Goal: Check status: Check status

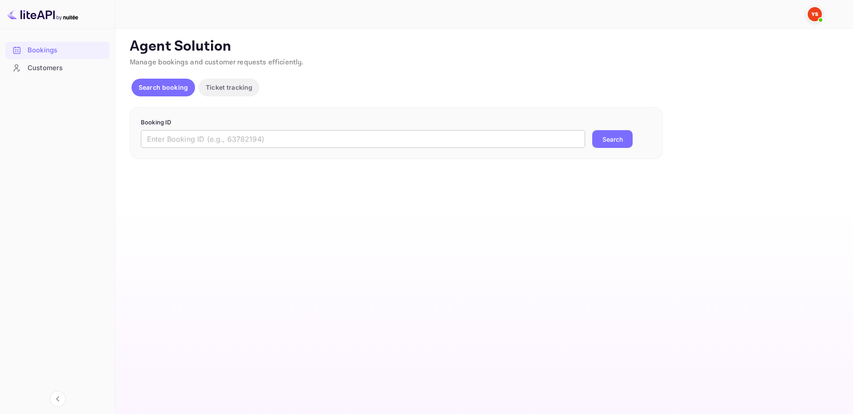
click at [558, 143] on input "text" at bounding box center [363, 139] width 444 height 18
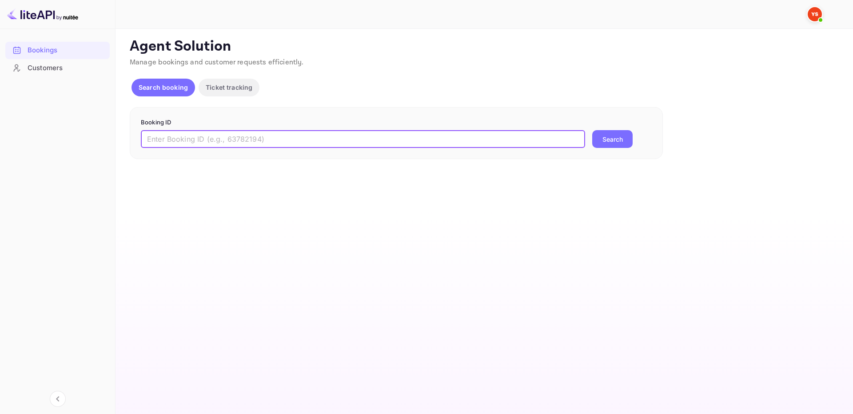
paste input "9542272"
type input "9542272"
click at [623, 140] on button "Search" at bounding box center [612, 139] width 40 height 18
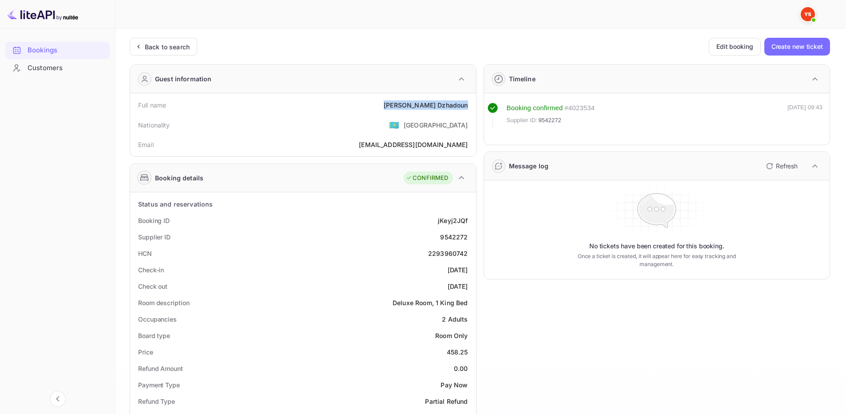
drag, startPoint x: 412, startPoint y: 102, endPoint x: 472, endPoint y: 109, distance: 59.9
click at [472, 109] on div "Full name Rimma Dzhadoun" at bounding box center [303, 105] width 339 height 16
copy div "Rimma Dzhadoun"
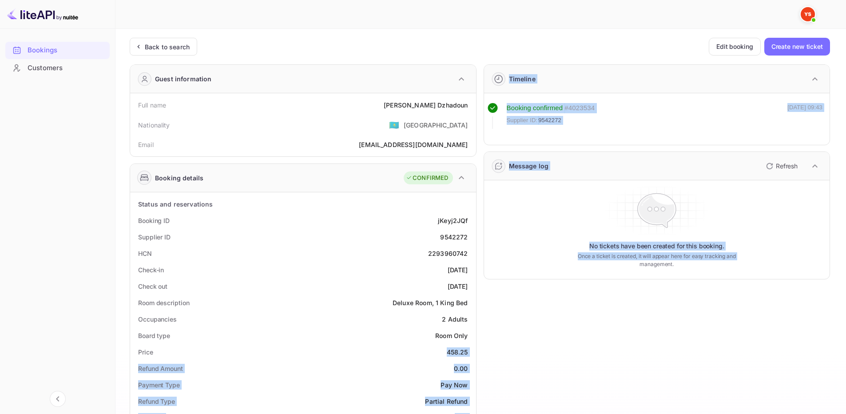
drag, startPoint x: 451, startPoint y: 354, endPoint x: 477, endPoint y: 350, distance: 26.1
click at [477, 352] on div "Guest information Full name Rimma Dzhadoun Nationality 🇰🇿 Kazakhstan Email rdzh…" at bounding box center [476, 380] width 707 height 647
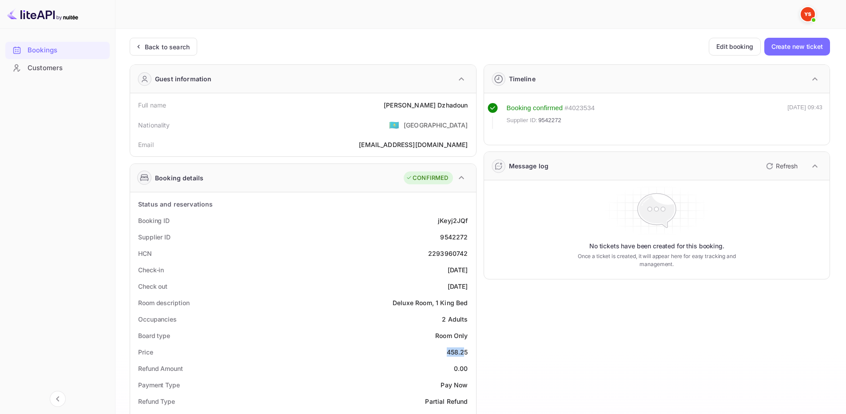
drag, startPoint x: 447, startPoint y: 349, endPoint x: 466, endPoint y: 350, distance: 18.7
click at [466, 350] on div "458.25" at bounding box center [457, 351] width 21 height 9
click at [470, 354] on div "Price 458.25" at bounding box center [303, 352] width 339 height 16
drag, startPoint x: 468, startPoint y: 351, endPoint x: 437, endPoint y: 351, distance: 31.1
click at [437, 351] on div "Price 458.25" at bounding box center [303, 352] width 339 height 16
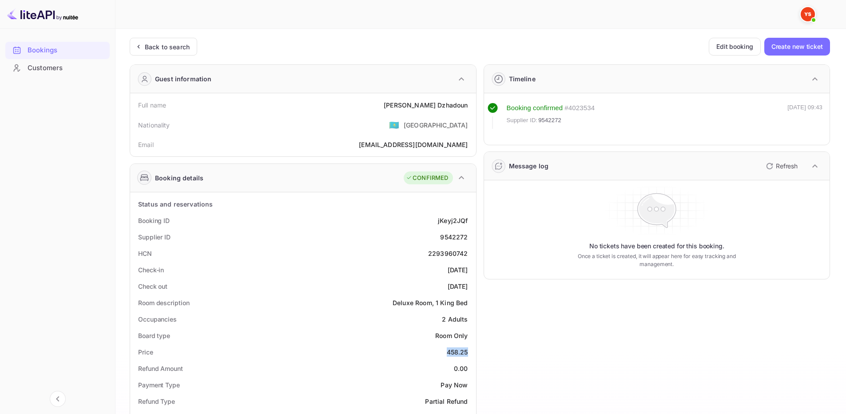
copy div "458.25"
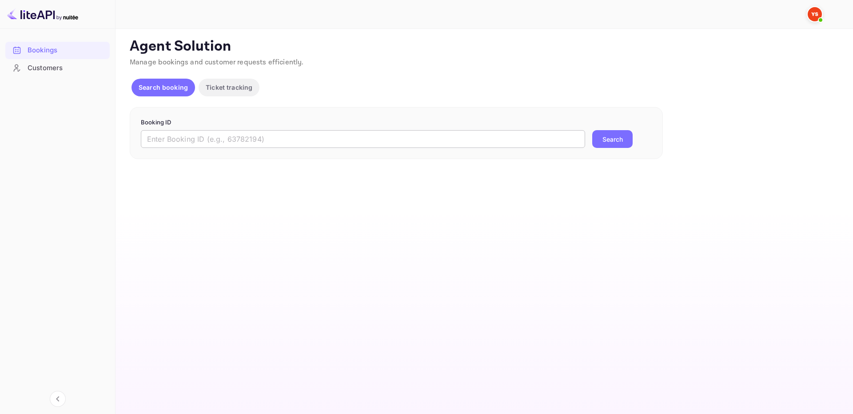
click at [573, 137] on input "text" at bounding box center [363, 139] width 444 height 18
paste input "9694220"
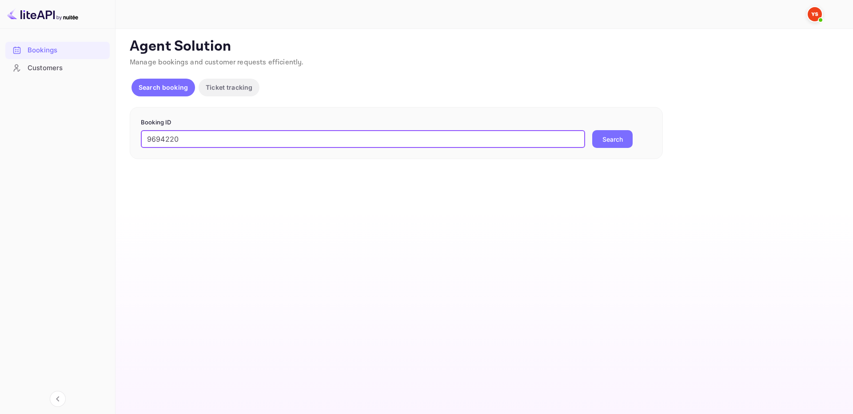
type input "9694220"
click at [610, 139] on button "Search" at bounding box center [612, 139] width 40 height 18
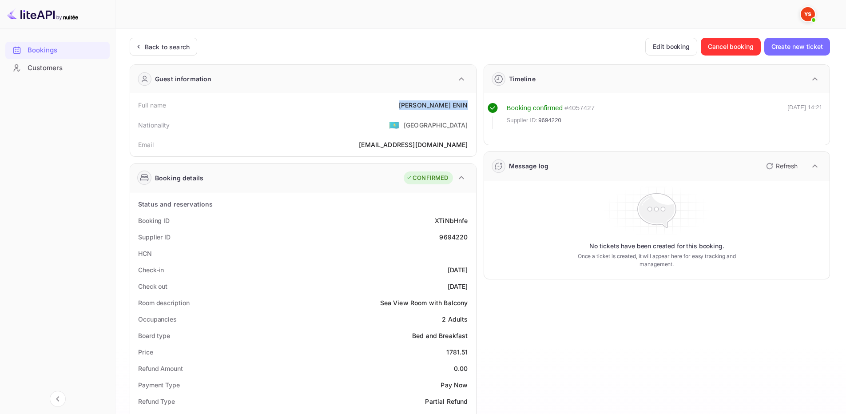
drag, startPoint x: 411, startPoint y: 104, endPoint x: 469, endPoint y: 107, distance: 58.3
click at [469, 107] on div "Full name ALEKSANDR ENIN" at bounding box center [303, 105] width 339 height 16
copy div "ALEKSANDR ENIN"
click at [449, 351] on div "1781.51" at bounding box center [456, 351] width 21 height 9
drag, startPoint x: 446, startPoint y: 351, endPoint x: 471, endPoint y: 353, distance: 24.5
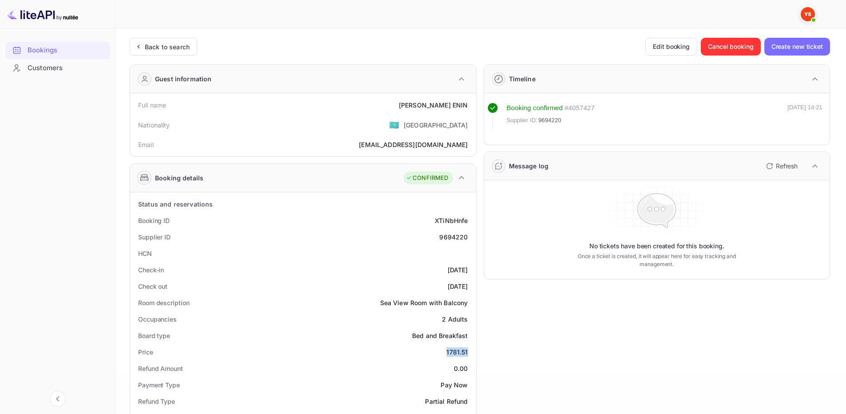
click at [471, 353] on div "Price 1781.51" at bounding box center [303, 352] width 339 height 16
copy div "1781.51"
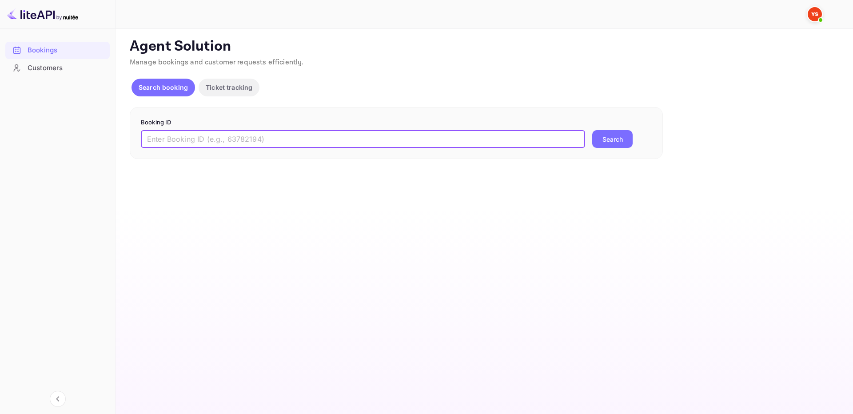
click at [564, 142] on input "text" at bounding box center [363, 139] width 444 height 18
paste input "9677757"
type input "9677757"
click at [614, 143] on button "Search" at bounding box center [612, 139] width 40 height 18
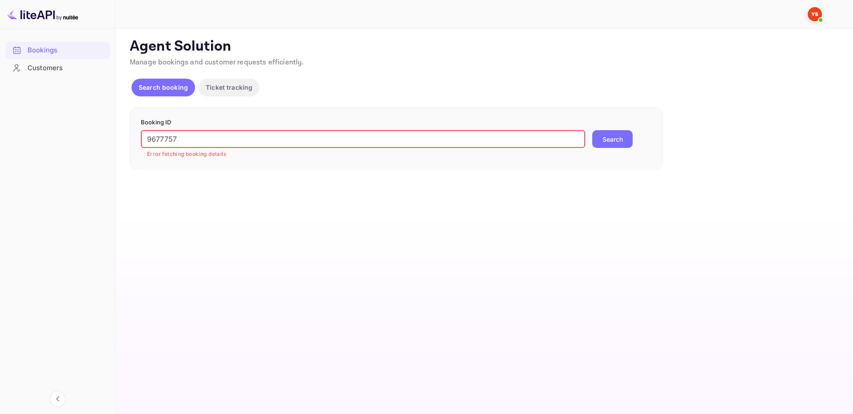
drag, startPoint x: 151, startPoint y: 140, endPoint x: 122, endPoint y: 135, distance: 30.1
click at [121, 135] on div "Unsaved Changes Ticket Affiliate URL [URL][DOMAIN_NAME] Business partner name N…" at bounding box center [478, 99] width 726 height 141
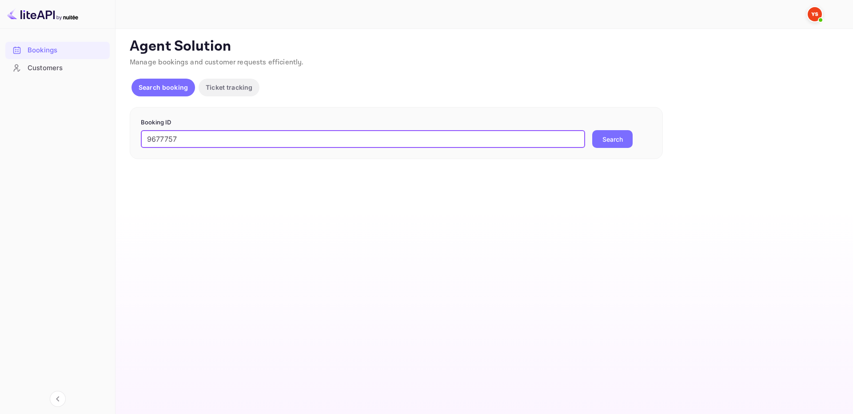
type input "9677757"
click at [627, 145] on button "Search" at bounding box center [612, 139] width 40 height 18
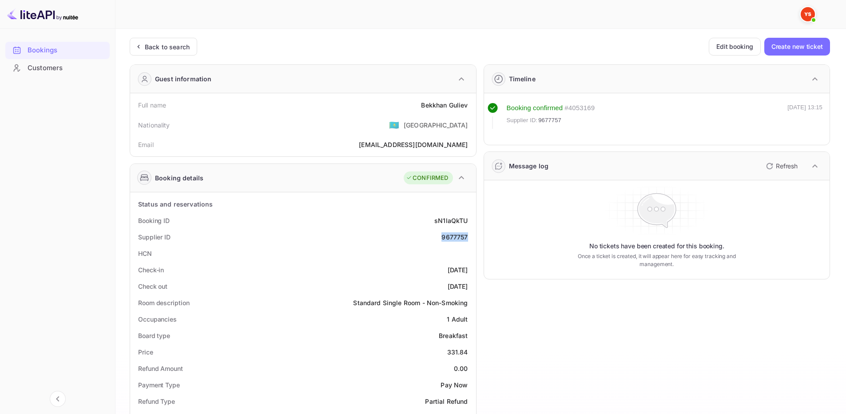
drag, startPoint x: 433, startPoint y: 240, endPoint x: 470, endPoint y: 242, distance: 36.9
click at [470, 242] on div "Supplier ID 9677757" at bounding box center [303, 237] width 339 height 16
copy div "9677757"
drag, startPoint x: 422, startPoint y: 106, endPoint x: 469, endPoint y: 102, distance: 47.7
click at [469, 102] on div "Full name [PERSON_NAME]" at bounding box center [303, 105] width 339 height 16
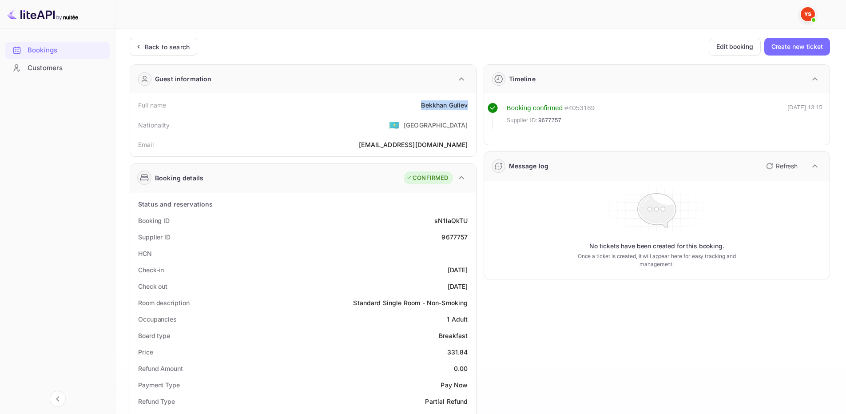
copy div "[PERSON_NAME]"
drag, startPoint x: 443, startPoint y: 350, endPoint x: 396, endPoint y: 259, distance: 102.7
click at [467, 354] on div "Price 331.84" at bounding box center [303, 352] width 339 height 16
copy div "331.84"
drag, startPoint x: 417, startPoint y: 104, endPoint x: 473, endPoint y: 107, distance: 56.5
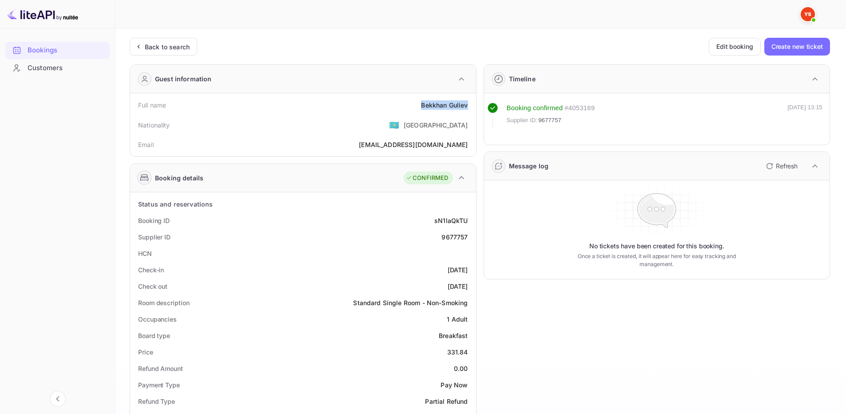
click at [473, 107] on div "Full name [PERSON_NAME] Nationality 🇰🇿 [DEMOGRAPHIC_DATA] Email [EMAIL_ADDRESS]…" at bounding box center [303, 124] width 346 height 63
copy div "[PERSON_NAME]"
